Goal: Transaction & Acquisition: Purchase product/service

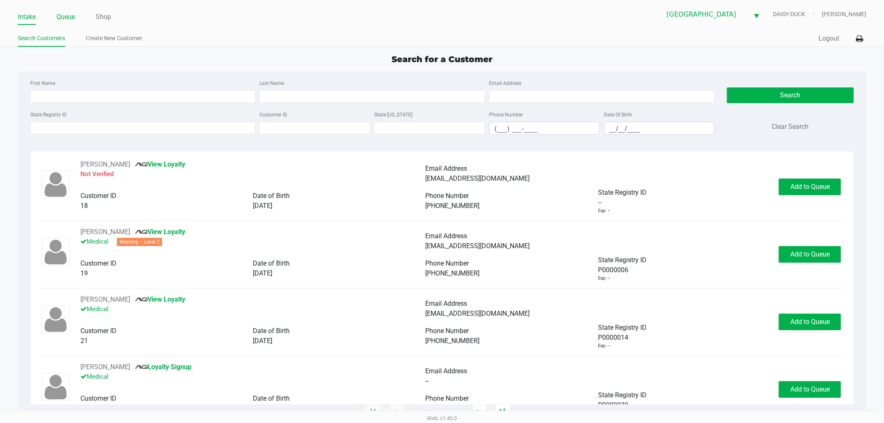
click at [73, 14] on link "Queue" at bounding box center [65, 17] width 19 height 12
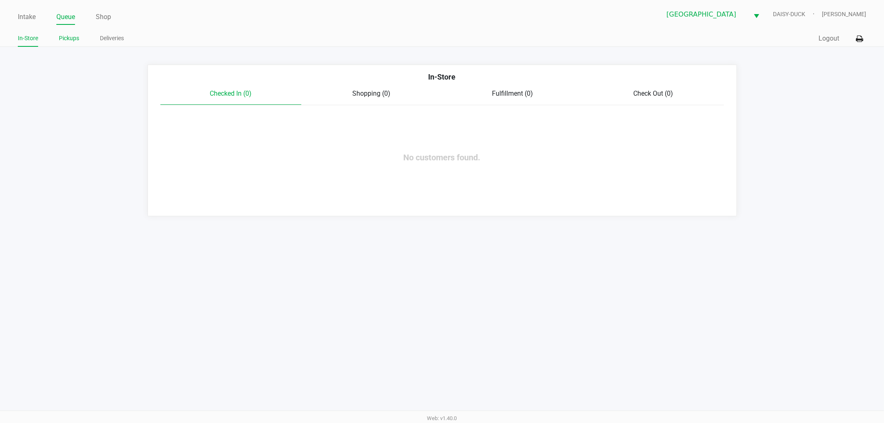
click at [64, 39] on link "Pickups" at bounding box center [69, 38] width 20 height 10
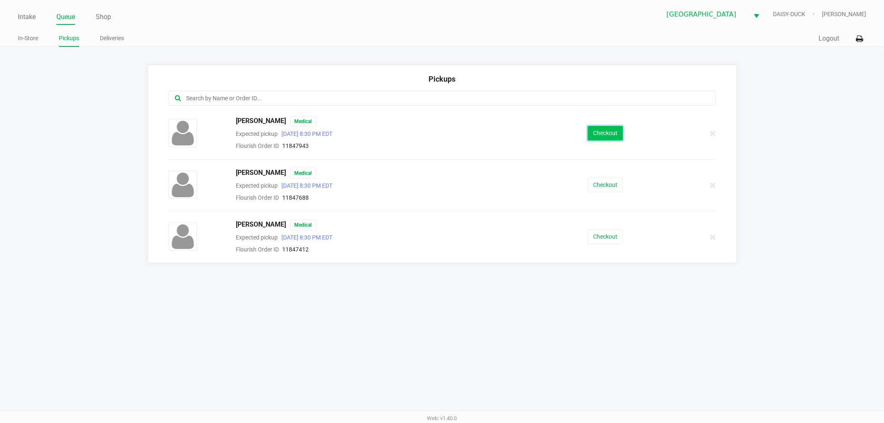
click at [597, 134] on button "Checkout" at bounding box center [605, 133] width 35 height 15
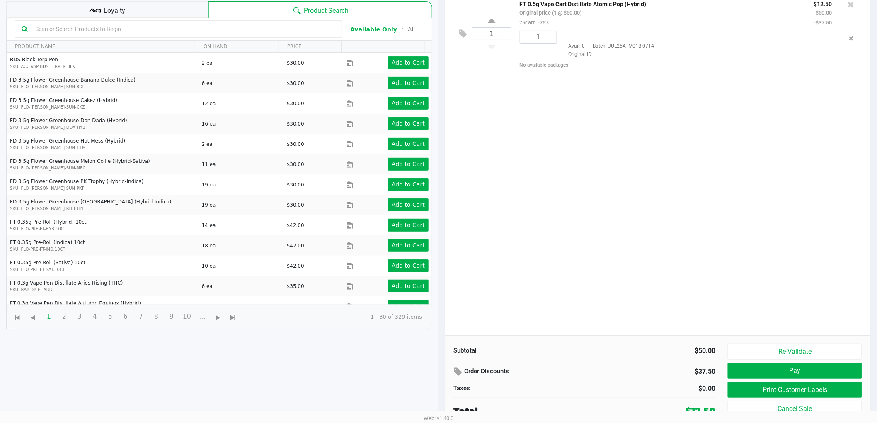
scroll to position [90, 0]
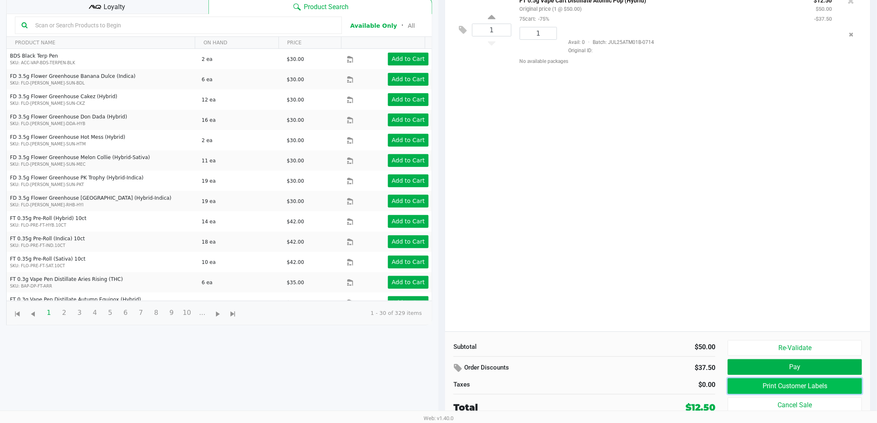
click at [789, 389] on button "Print Customer Labels" at bounding box center [795, 386] width 134 height 16
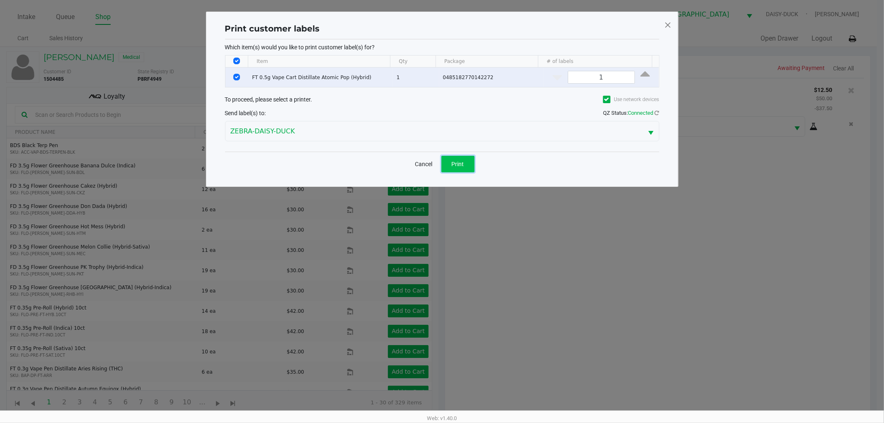
click at [448, 168] on button "Print" at bounding box center [457, 164] width 33 height 17
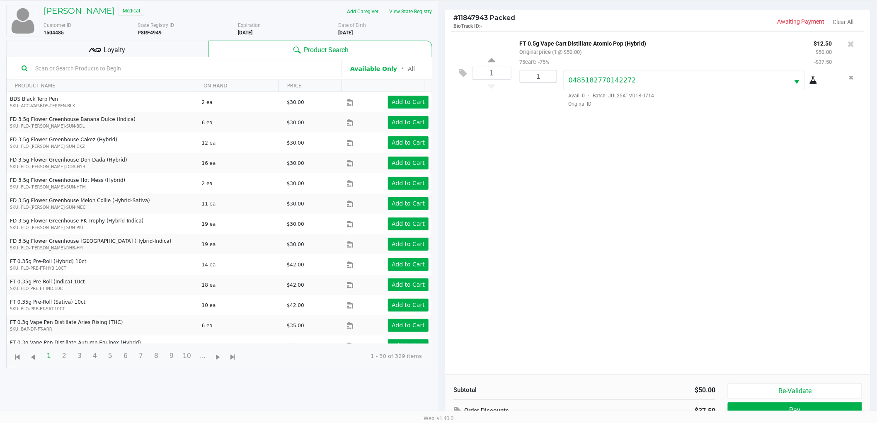
scroll to position [90, 0]
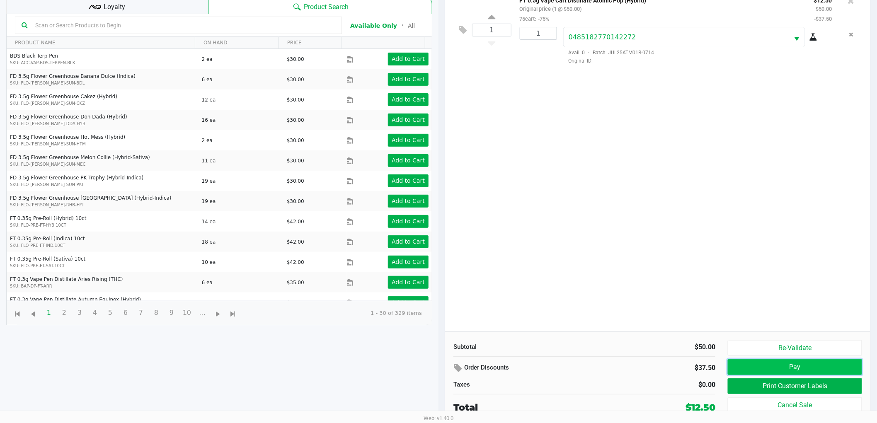
click at [764, 365] on button "Pay" at bounding box center [795, 367] width 134 height 16
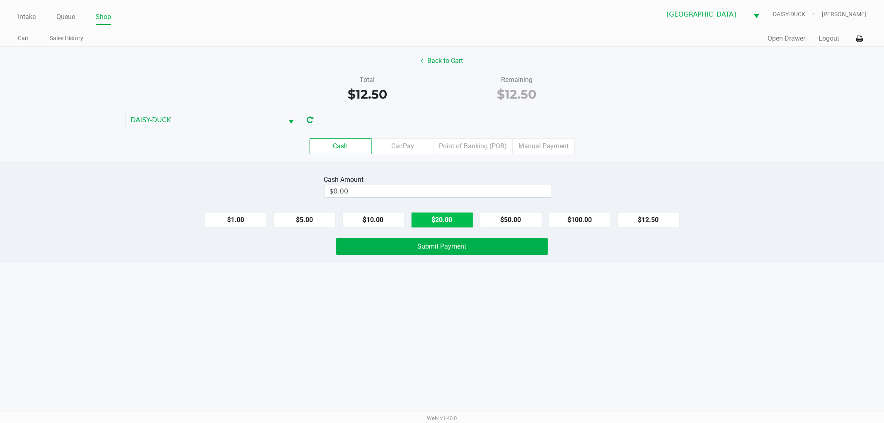
click at [449, 224] on button "$20.00" at bounding box center [442, 220] width 62 height 16
type input "$20.00"
click at [445, 256] on div "Cash Amount $20.00 Clear $1.00 $5.00 $10.00 $20.00 $50.00 $100.00 $12.50 Submit…" at bounding box center [442, 212] width 884 height 101
click at [445, 247] on span "Submit Payment" at bounding box center [442, 246] width 49 height 8
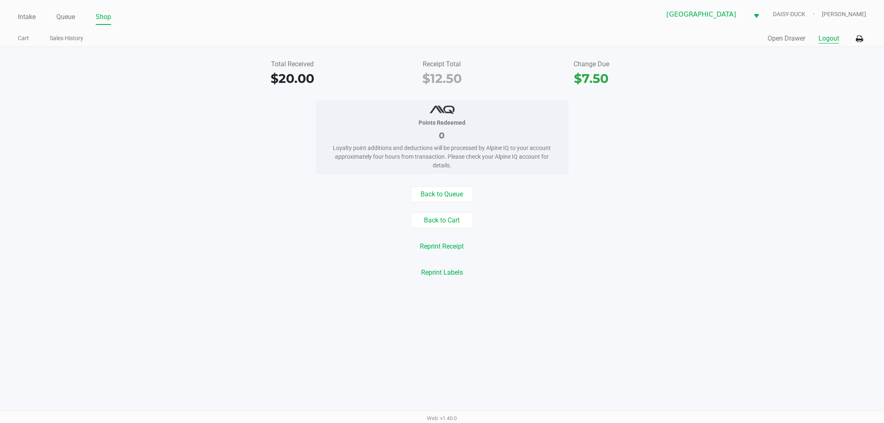
click at [821, 38] on button "Logout" at bounding box center [828, 39] width 21 height 10
